Goal: Information Seeking & Learning: Learn about a topic

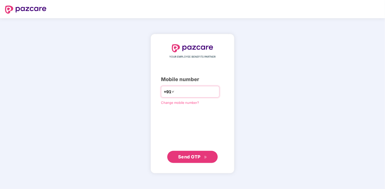
drag, startPoint x: 0, startPoint y: 0, endPoint x: 193, endPoint y: 94, distance: 214.5
click at [193, 94] on input "number" at bounding box center [196, 92] width 41 height 8
click at [180, 157] on span "Send OTP" at bounding box center [189, 156] width 22 height 5
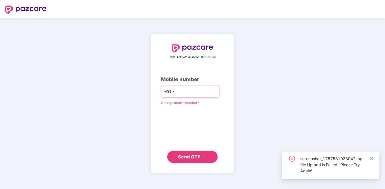
click at [176, 92] on input "**********" at bounding box center [196, 92] width 41 height 8
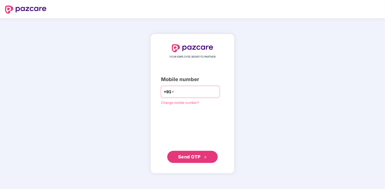
type input "**********"
click at [190, 157] on span "Send OTP" at bounding box center [189, 156] width 22 height 5
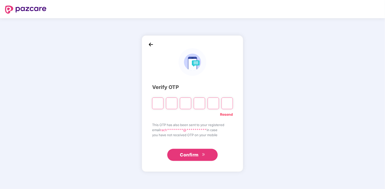
type input "*"
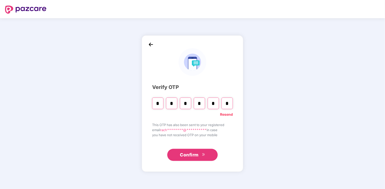
type input "*"
click at [173, 102] on input "*" at bounding box center [171, 104] width 11 height 12
type input "*"
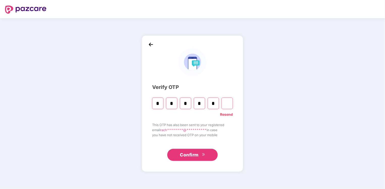
type input "*"
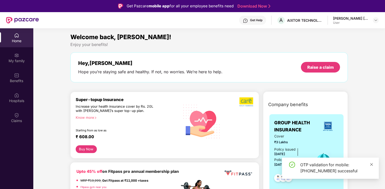
click at [372, 164] on icon "close" at bounding box center [372, 164] width 3 height 3
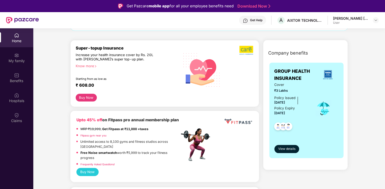
click at [133, 136] on div "Fitpass gym near you" at bounding box center [128, 136] width 103 height 6
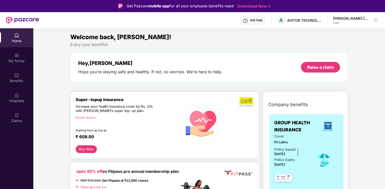
click at [352, 18] on div "[PERSON_NAME] [PERSON_NAME]" at bounding box center [350, 18] width 35 height 5
click at [377, 20] on img at bounding box center [376, 20] width 4 height 4
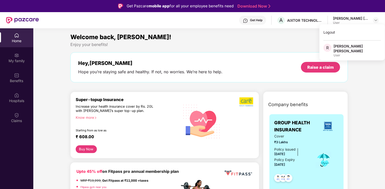
click at [346, 53] on div "User" at bounding box center [357, 55] width 47 height 4
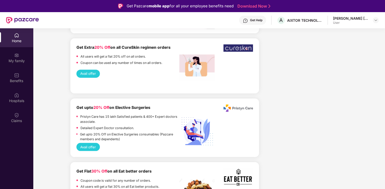
scroll to position [28, 0]
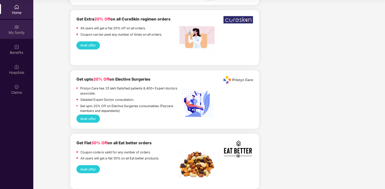
click at [20, 25] on div "My family" at bounding box center [16, 29] width 33 height 19
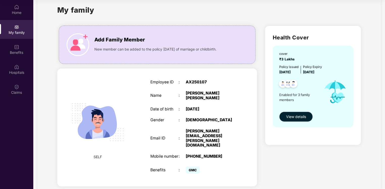
scroll to position [10, 0]
click at [293, 117] on span "View details" at bounding box center [296, 117] width 20 height 6
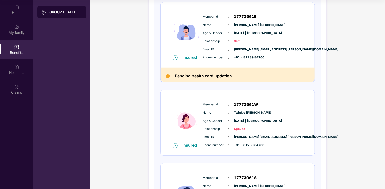
scroll to position [71, 0]
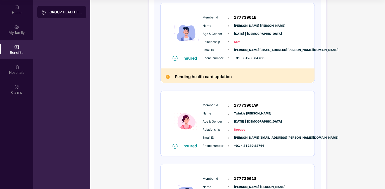
click at [225, 77] on h2 "Pending health card updation" at bounding box center [203, 77] width 57 height 7
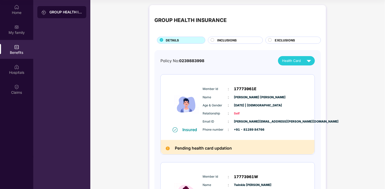
click at [233, 39] on span "INCLUSIONS" at bounding box center [227, 40] width 19 height 5
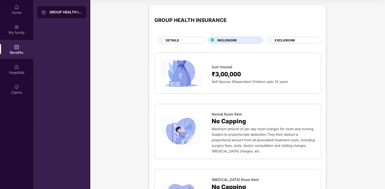
click at [288, 40] on span "EXCLUSIONS" at bounding box center [285, 40] width 20 height 5
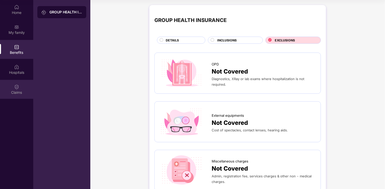
click at [12, 81] on div "Claims" at bounding box center [16, 89] width 33 height 19
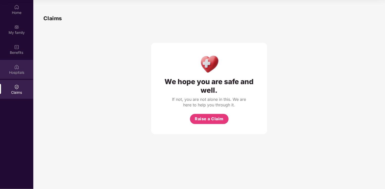
click at [15, 66] on img at bounding box center [16, 66] width 5 height 5
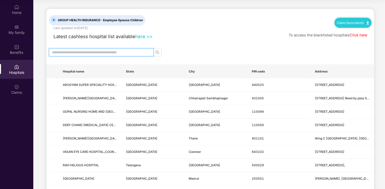
click at [125, 52] on input "text" at bounding box center [99, 53] width 95 height 6
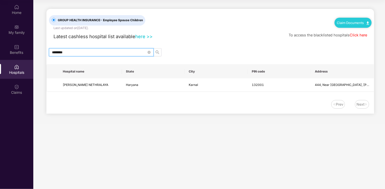
type input "********"
click at [143, 37] on link "here >>" at bounding box center [143, 37] width 17 height 6
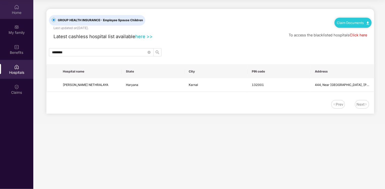
click at [16, 9] on img at bounding box center [16, 7] width 5 height 5
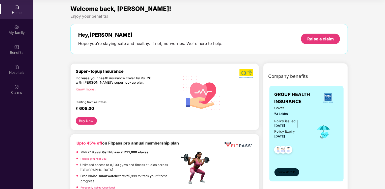
click at [282, 171] on span "View details" at bounding box center [287, 172] width 17 height 5
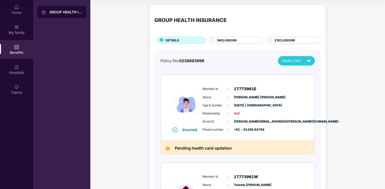
click at [222, 123] on span "Email ID" at bounding box center [215, 121] width 25 height 5
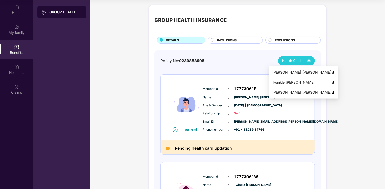
click at [301, 62] on div "Health Card" at bounding box center [297, 60] width 31 height 9
click at [296, 59] on span "Health Card" at bounding box center [291, 60] width 19 height 5
click at [332, 73] on img at bounding box center [334, 72] width 4 height 4
click at [298, 59] on span "Health Card" at bounding box center [291, 60] width 19 height 5
click at [291, 81] on div "Twinkle [PERSON_NAME]" at bounding box center [304, 83] width 63 height 6
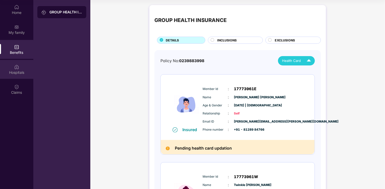
click at [10, 68] on div "Hospitals" at bounding box center [16, 69] width 33 height 19
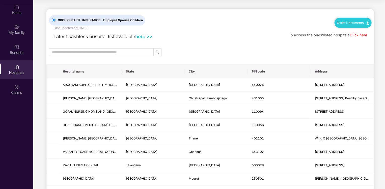
click at [362, 35] on link "Click here" at bounding box center [358, 35] width 17 height 5
